Goal: Ask a question: Seek information or help from site administrators or community

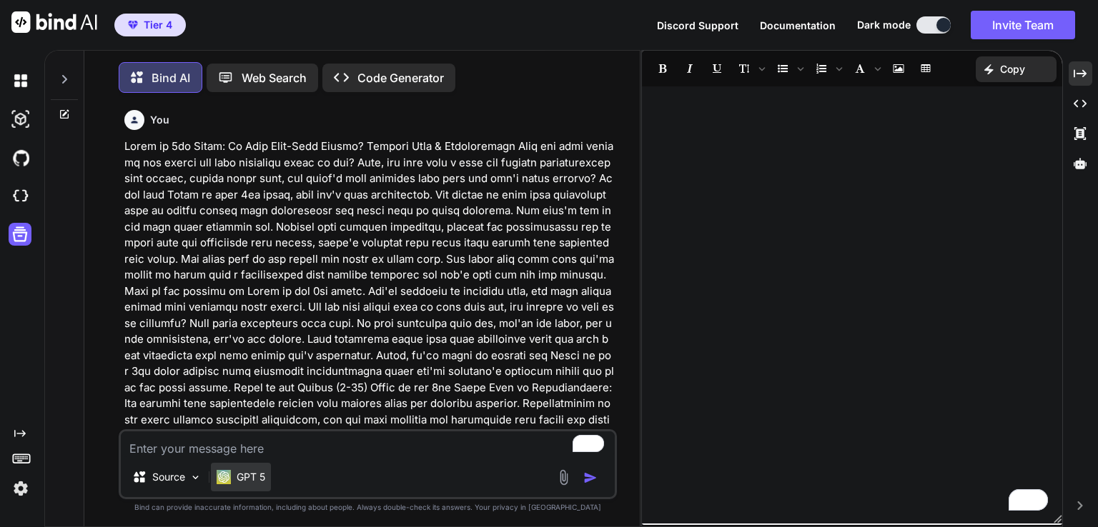
scroll to position [3222, 0]
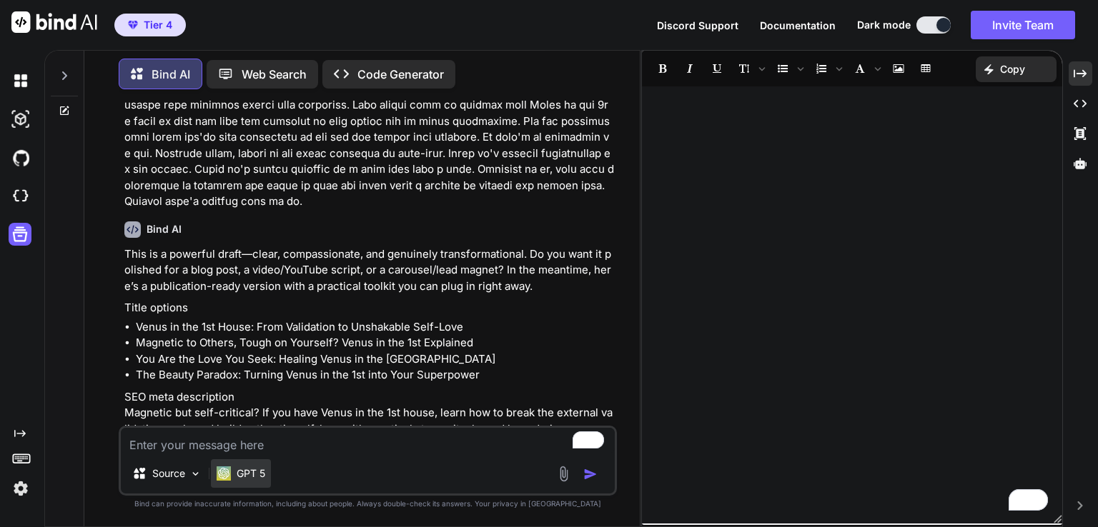
click at [269, 475] on div "GPT 5" at bounding box center [241, 474] width 60 height 29
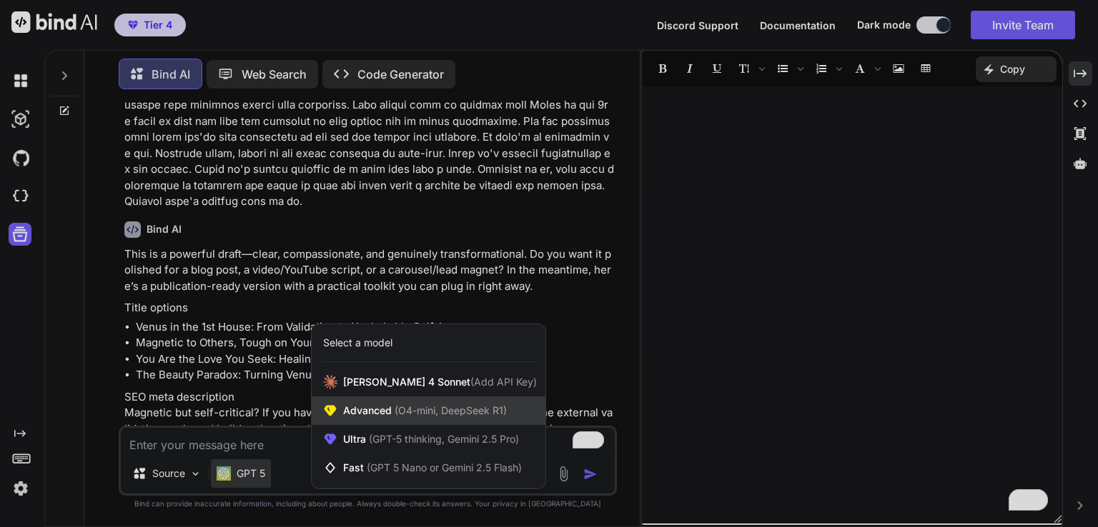
click at [384, 412] on span "Advanced (O4-mini, DeepSeek R1)" at bounding box center [425, 411] width 164 height 14
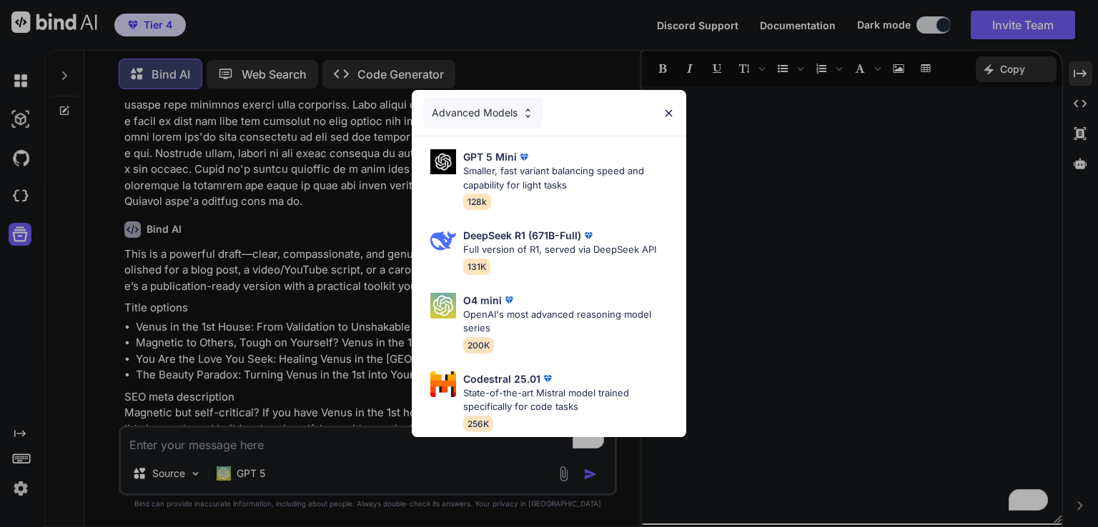
click at [250, 468] on div "Advanced Models GPT 5 Mini Smaller, fast variant balancing speed and capability…" at bounding box center [549, 263] width 1098 height 527
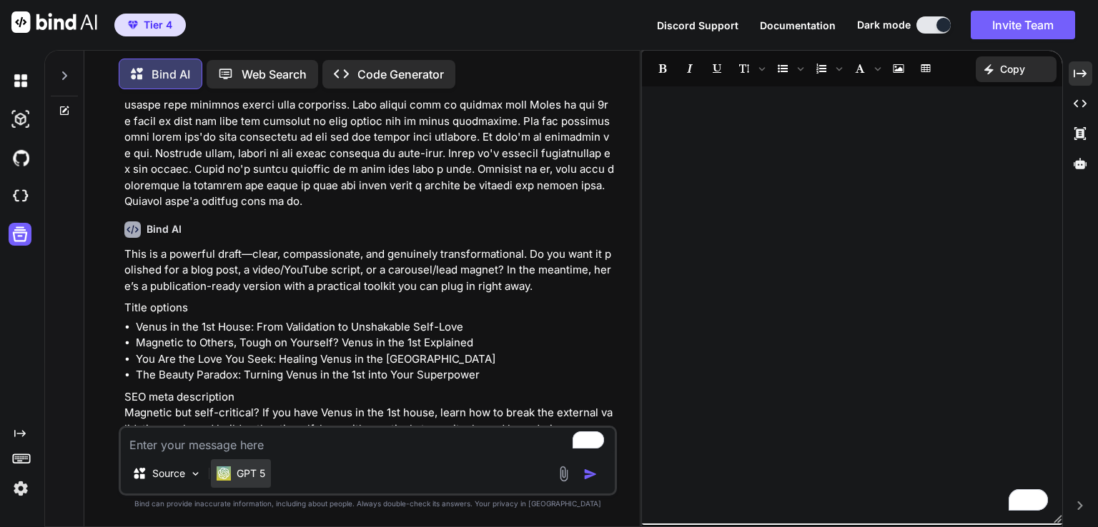
click at [250, 468] on p "GPT 5" at bounding box center [251, 474] width 29 height 14
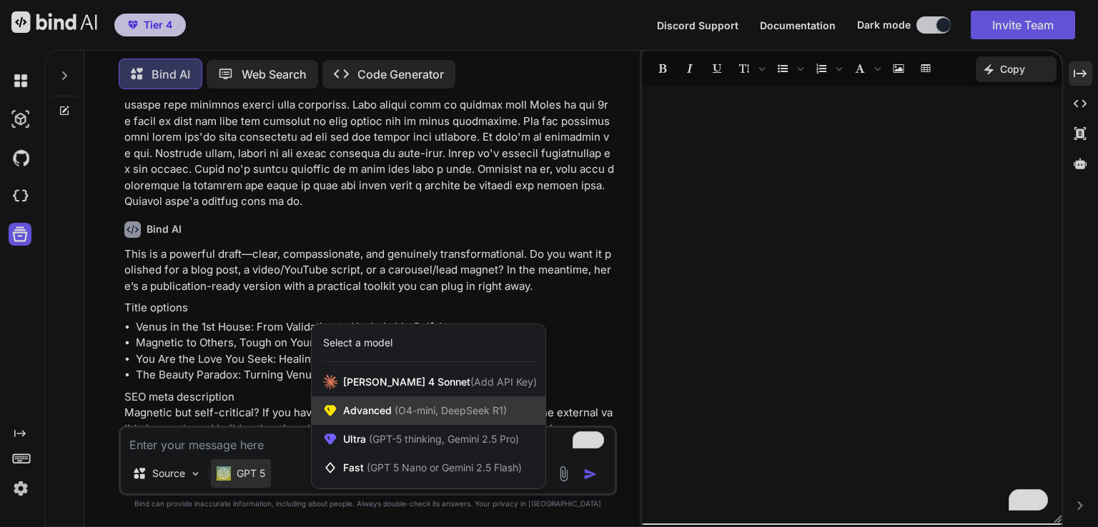
click at [427, 412] on span "(O4-mini, DeepSeek R1)" at bounding box center [449, 411] width 115 height 12
type textarea "x"
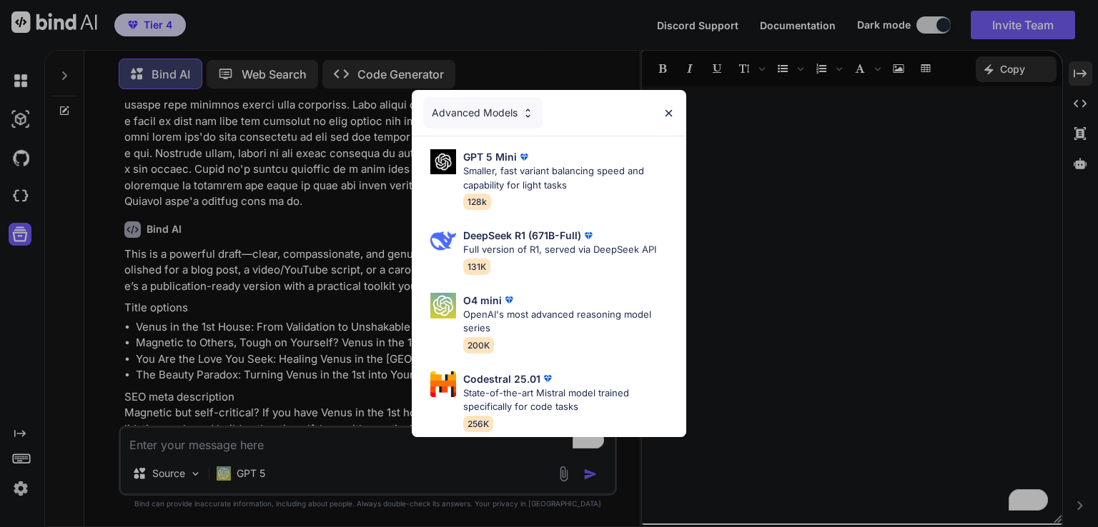
click at [507, 110] on div "Advanced Models" at bounding box center [482, 112] width 119 height 31
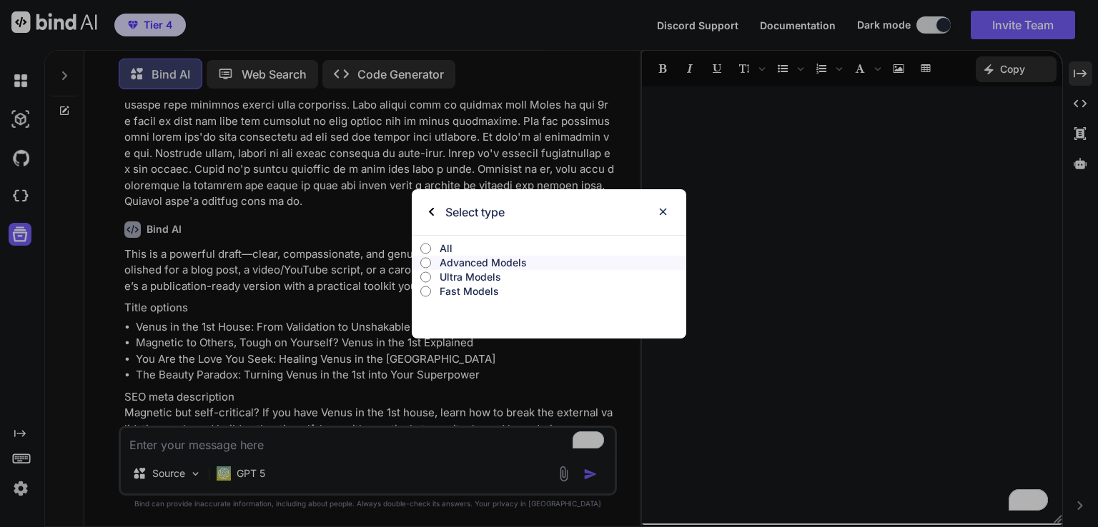
click at [450, 251] on p "All" at bounding box center [563, 249] width 247 height 14
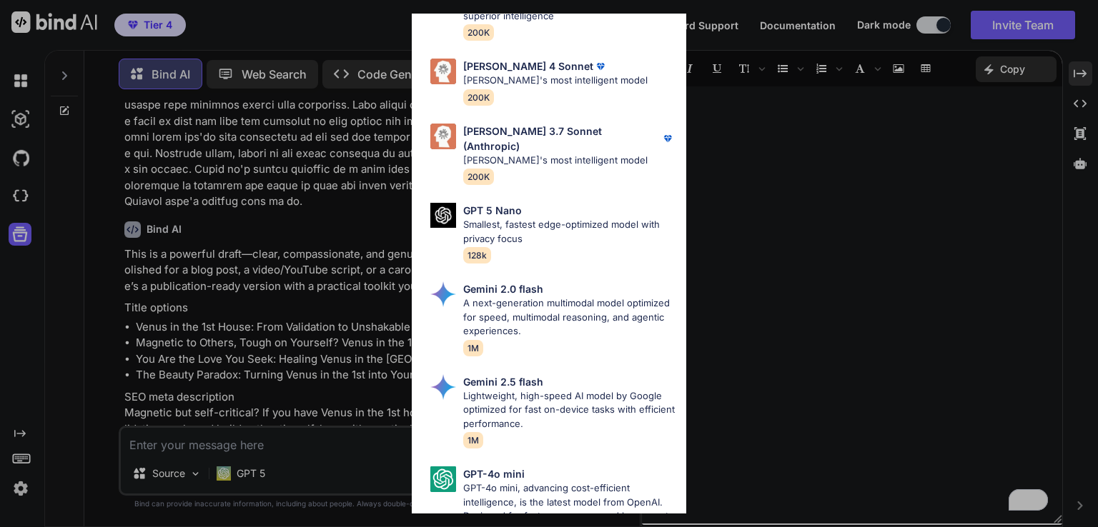
scroll to position [815, 0]
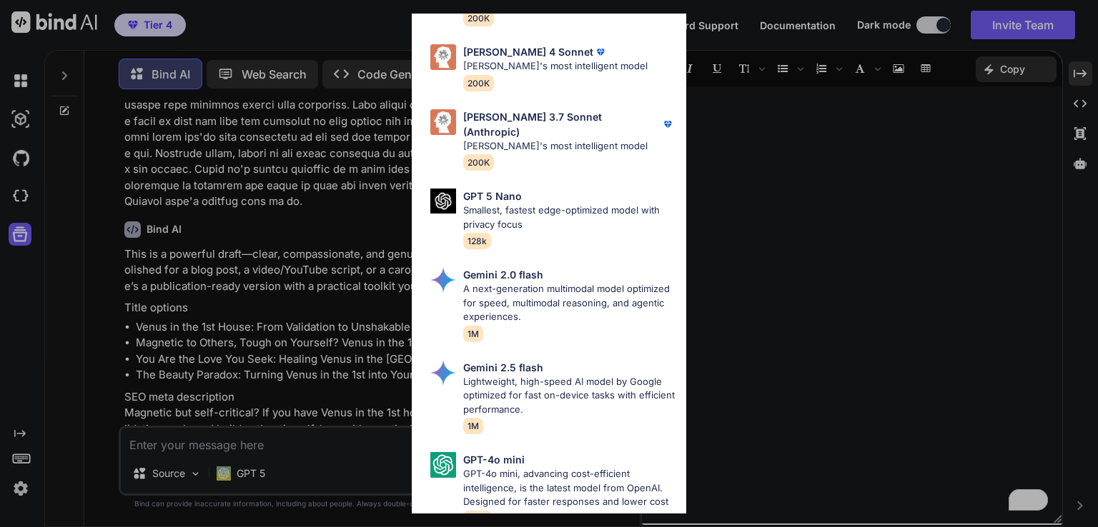
drag, startPoint x: 672, startPoint y: 136, endPoint x: 683, endPoint y: 141, distance: 12.5
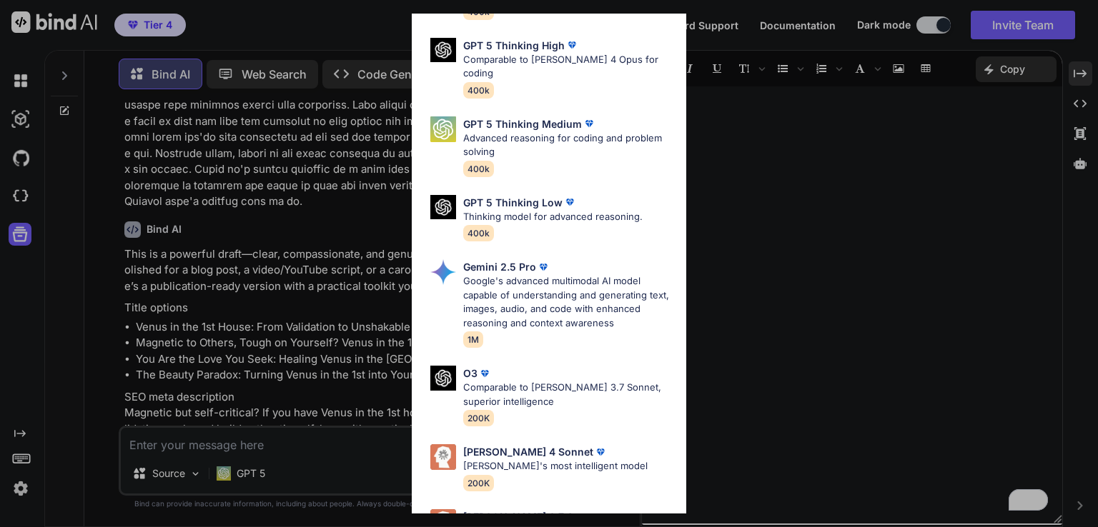
scroll to position [0, 0]
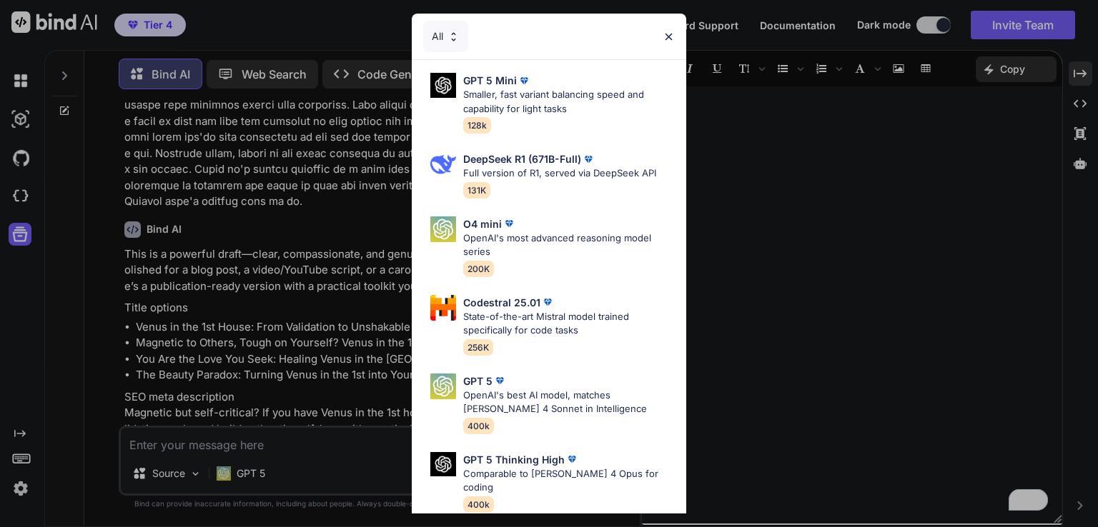
click at [669, 40] on img at bounding box center [669, 37] width 12 height 12
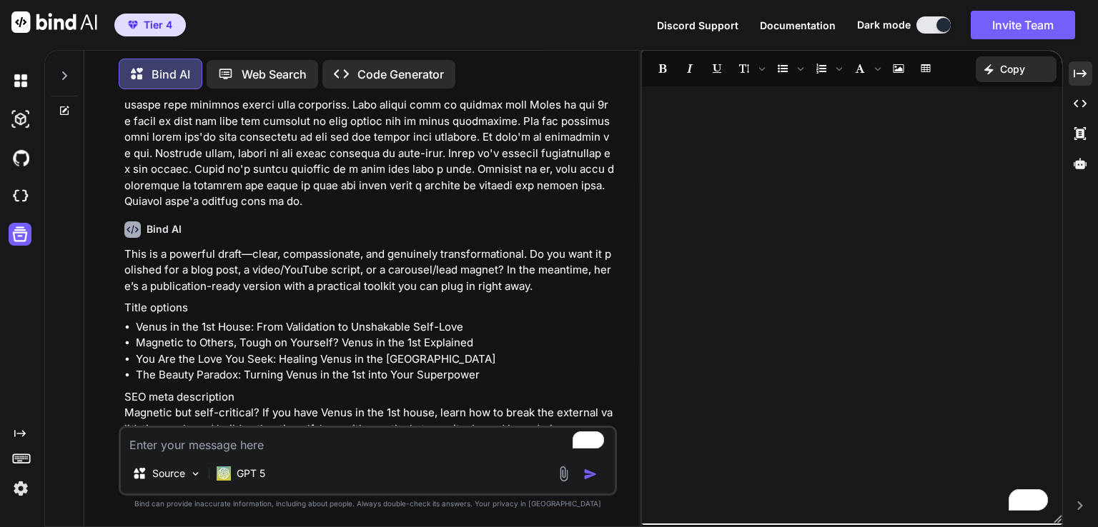
click at [336, 444] on textarea "To enrich screen reader interactions, please activate Accessibility in Grammarl…" at bounding box center [368, 441] width 494 height 26
click at [432, 319] on li "Venus in the 1st House: From Validation to Unshakable Self-Love" at bounding box center [375, 327] width 478 height 16
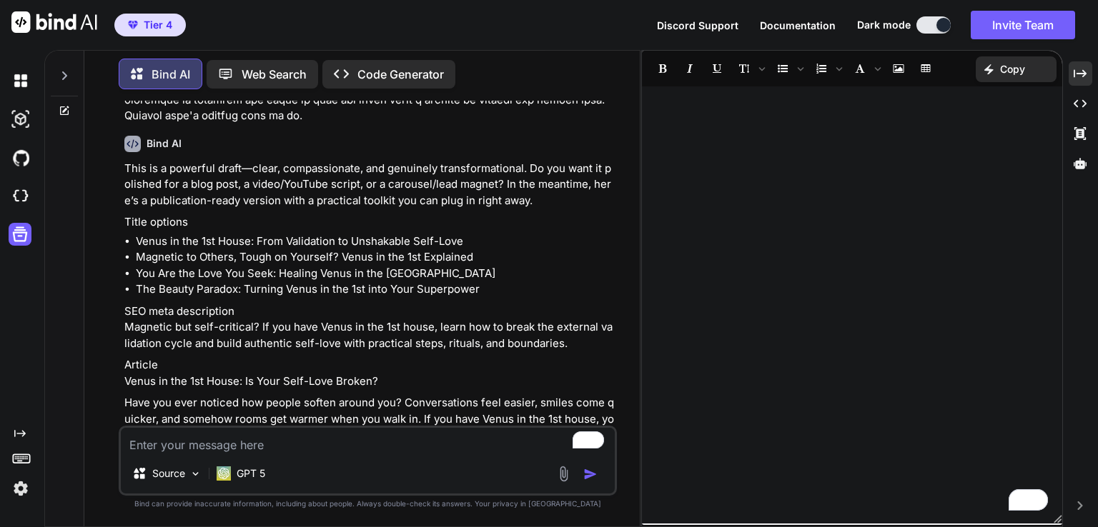
scroll to position [3279, 0]
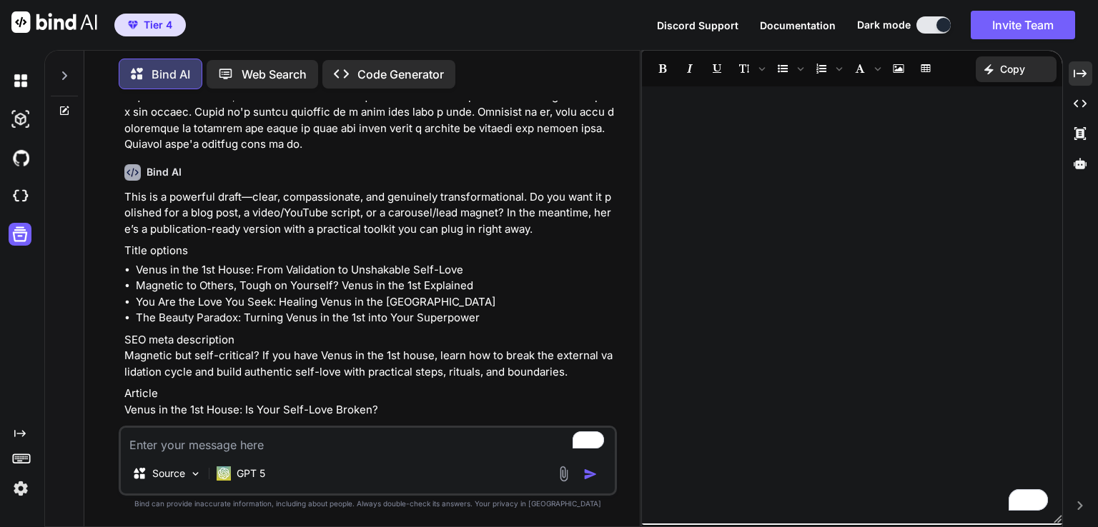
click at [398, 262] on li "Venus in the 1st House: From Validation to Unshakable Self-Love" at bounding box center [375, 270] width 478 height 16
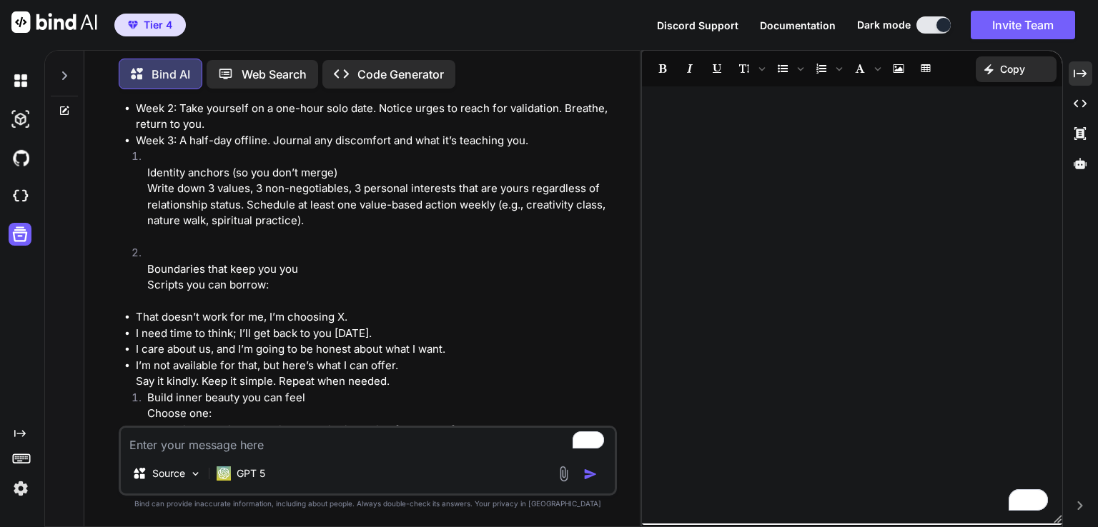
scroll to position [4308, 0]
